Goal: Task Accomplishment & Management: Use online tool/utility

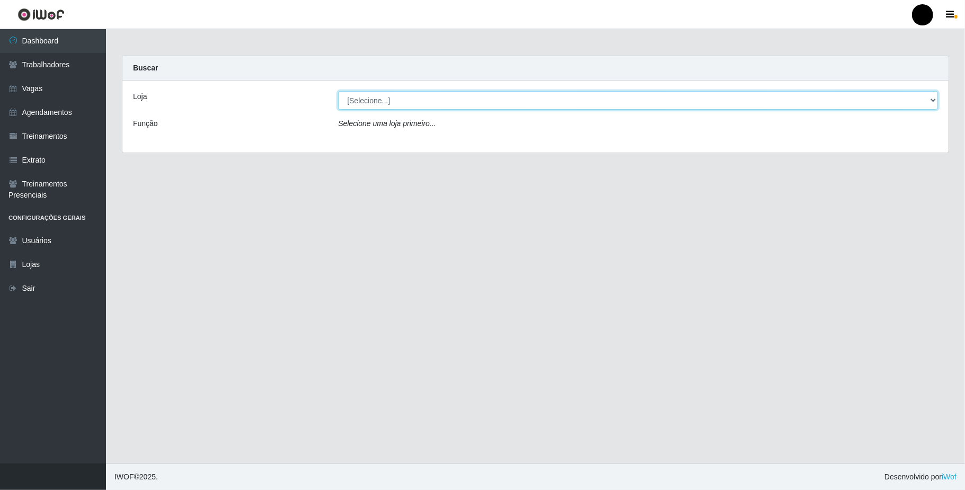
click at [914, 107] on select "[Selecione...] SuperFácil Atacado - Emaús" at bounding box center [638, 100] width 600 height 19
select select "407"
click at [338, 91] on select "[Selecione...] SuperFácil Atacado - Emaús" at bounding box center [638, 100] width 600 height 19
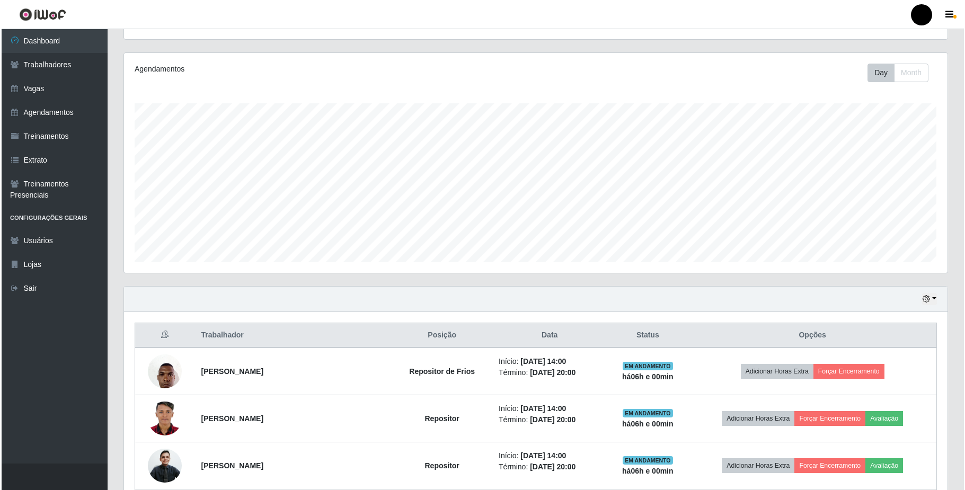
scroll to position [141, 0]
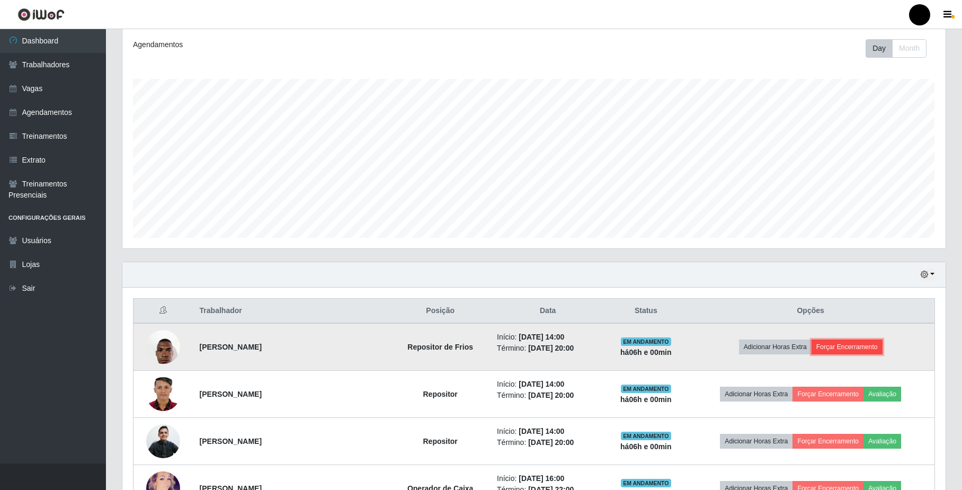
click at [872, 352] on button "Forçar Encerramento" at bounding box center [847, 347] width 71 height 15
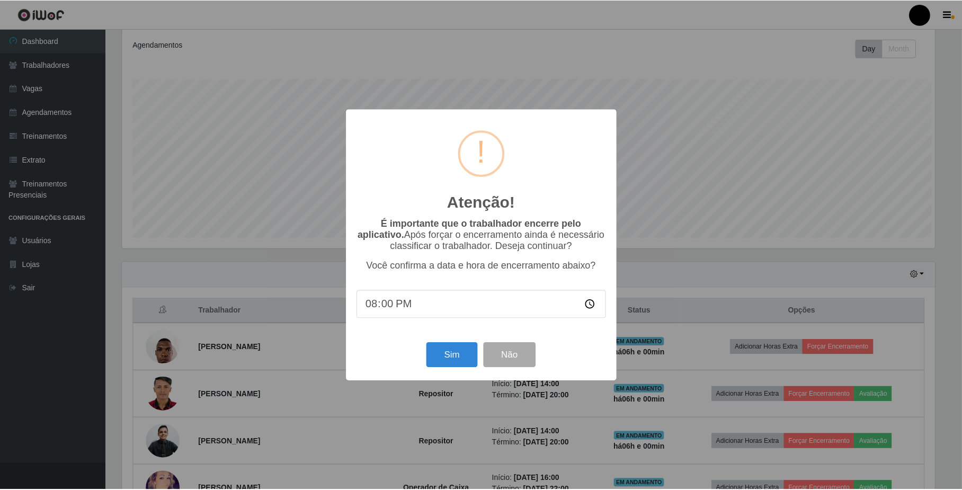
scroll to position [220, 815]
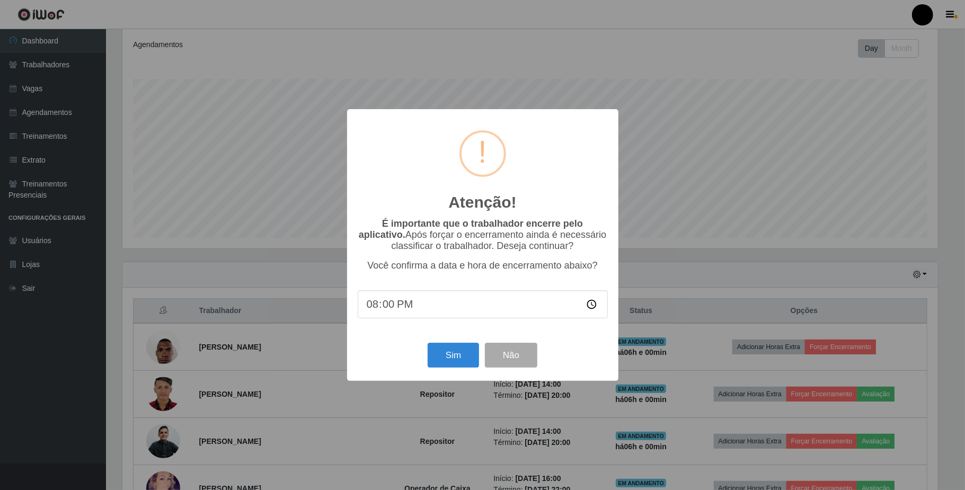
click at [461, 370] on div "Sim Não" at bounding box center [483, 355] width 250 height 30
click at [459, 367] on button "Sim" at bounding box center [452, 355] width 51 height 25
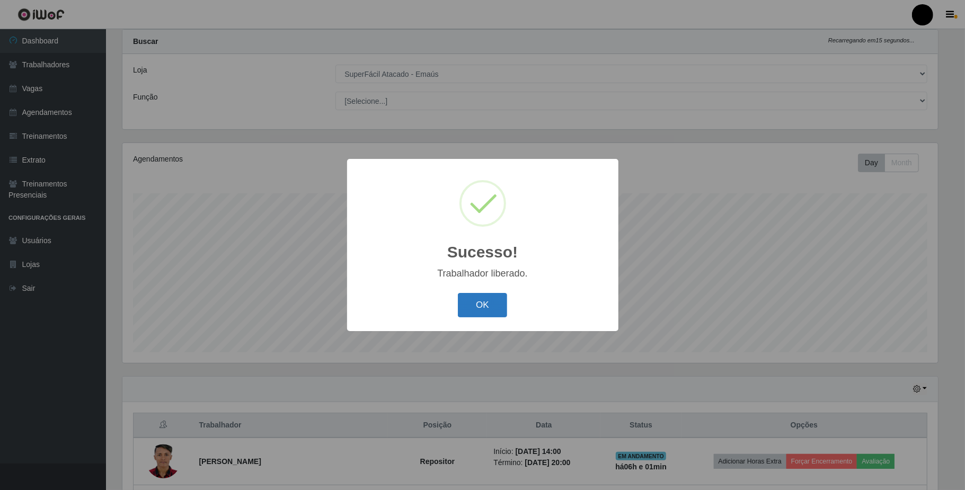
click at [472, 306] on button "OK" at bounding box center [482, 305] width 49 height 25
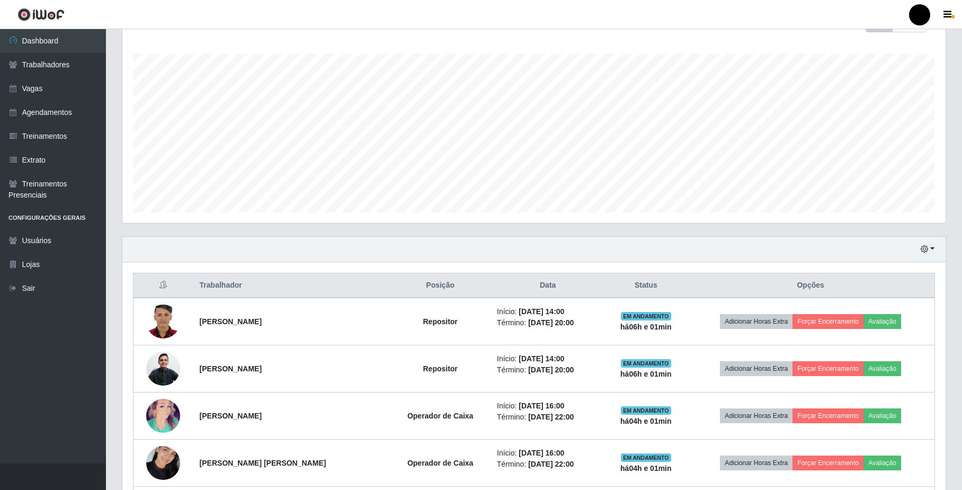
scroll to position [168, 0]
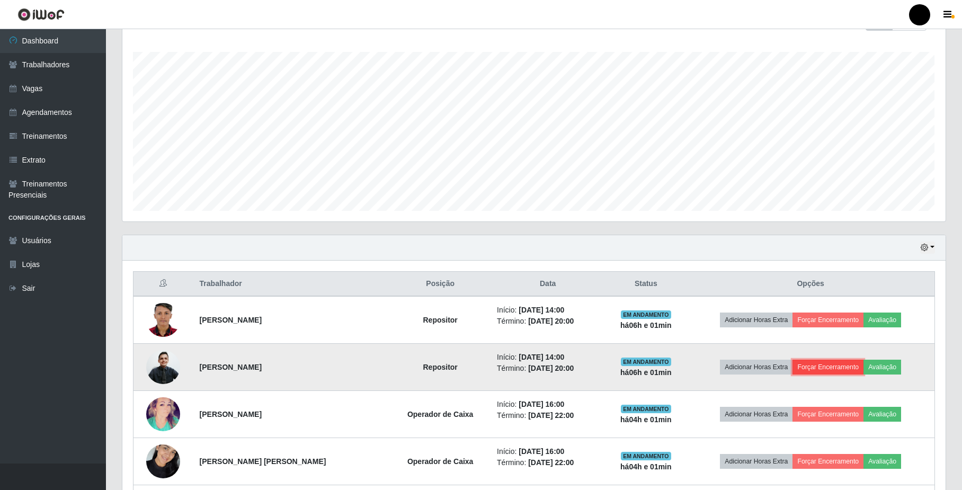
click at [857, 368] on button "Forçar Encerramento" at bounding box center [827, 367] width 71 height 15
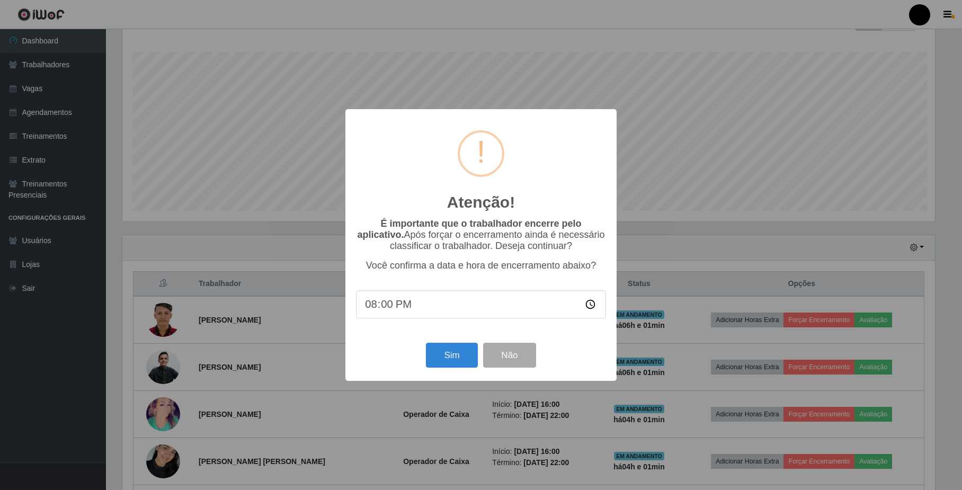
scroll to position [220, 815]
click at [448, 363] on button "Sim" at bounding box center [452, 355] width 51 height 25
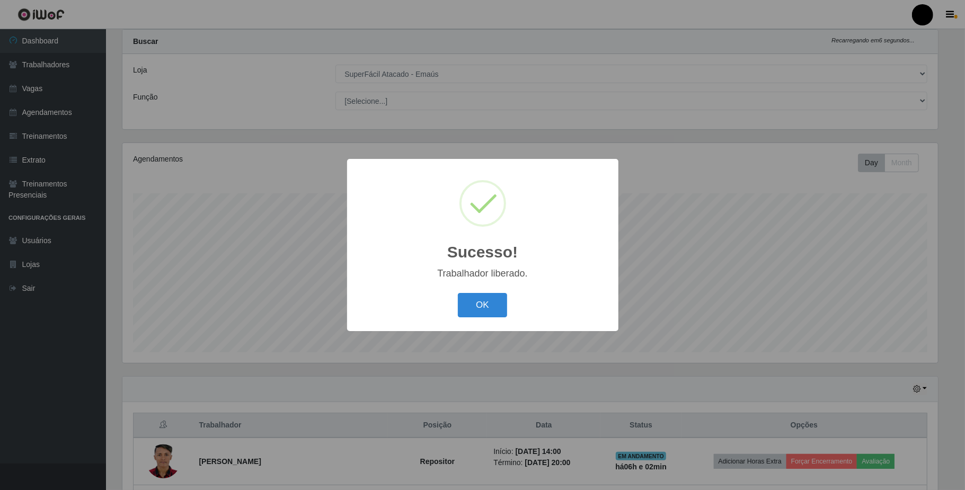
drag, startPoint x: 481, startPoint y: 300, endPoint x: 486, endPoint y: 347, distance: 47.9
click at [486, 327] on div "Sucesso! × Trabalhador liberado. OK Cancel" at bounding box center [482, 245] width 271 height 172
drag, startPoint x: 454, startPoint y: 282, endPoint x: 467, endPoint y: 297, distance: 19.6
click at [467, 297] on div "Sucesso! × Trabalhador liberado. OK Cancel" at bounding box center [482, 245] width 271 height 172
click at [467, 297] on button "OK" at bounding box center [482, 305] width 49 height 25
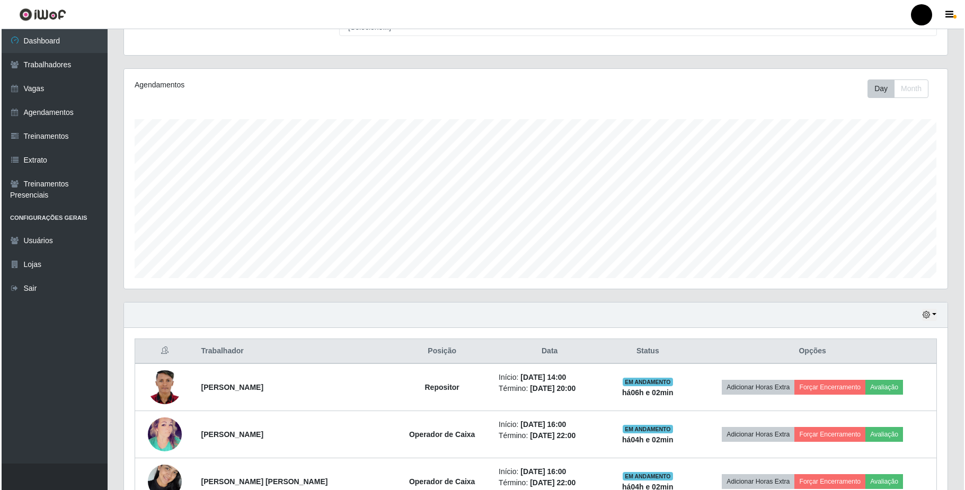
scroll to position [97, 0]
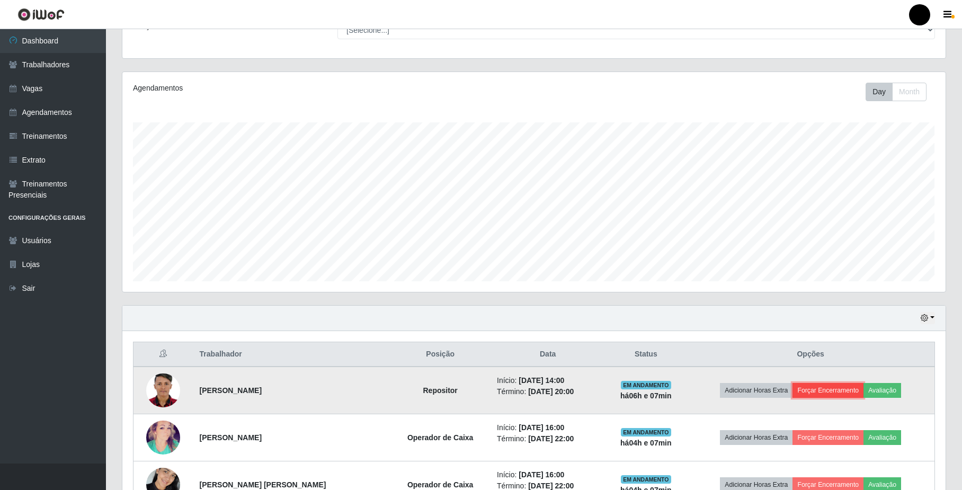
click at [842, 389] on button "Forçar Encerramento" at bounding box center [827, 390] width 71 height 15
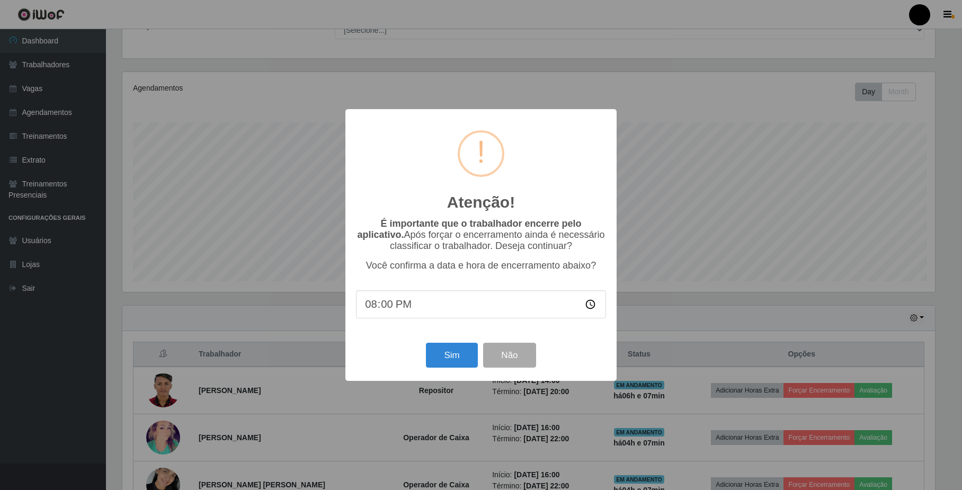
scroll to position [220, 815]
click at [439, 363] on button "Sim" at bounding box center [452, 355] width 51 height 25
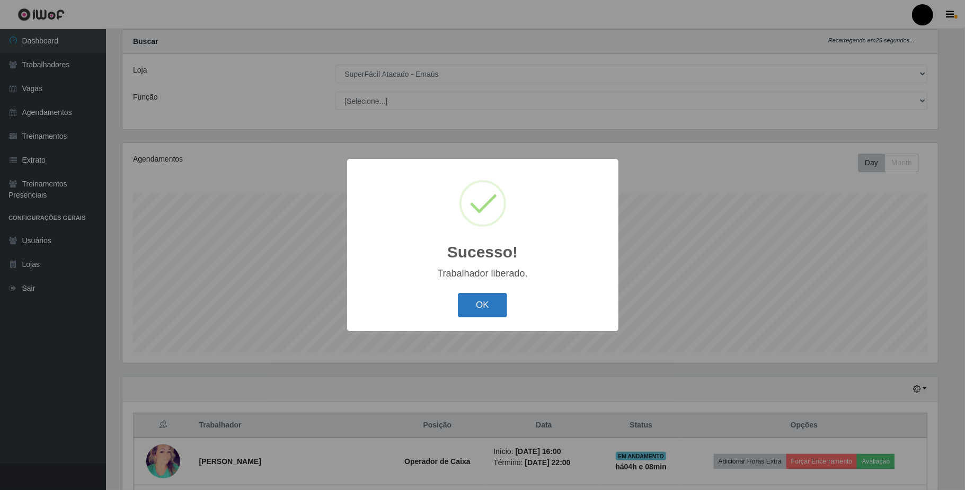
click at [473, 313] on button "OK" at bounding box center [482, 305] width 49 height 25
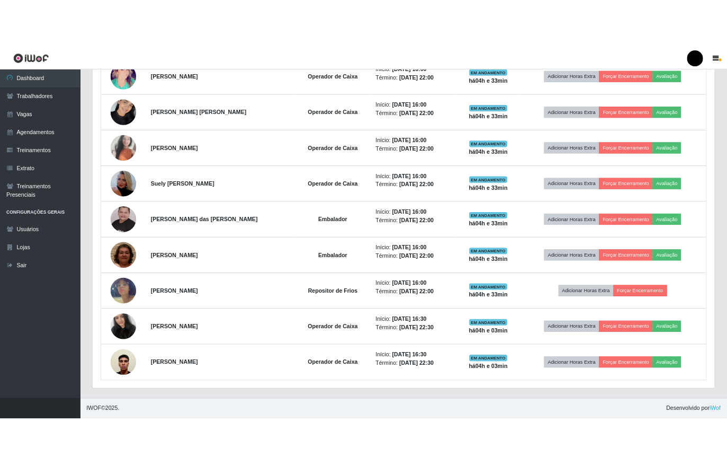
scroll to position [529488, 529120]
